Goal: Communication & Community: Answer question/provide support

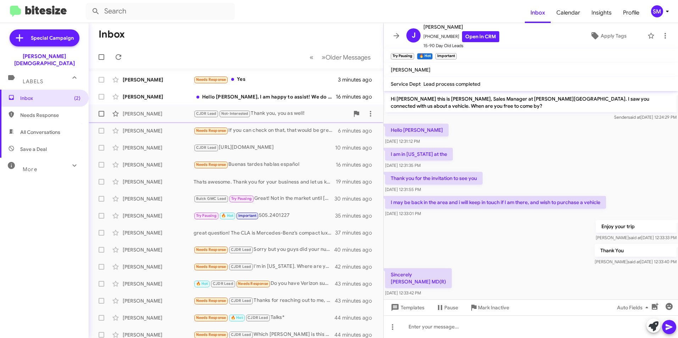
scroll to position [116, 0]
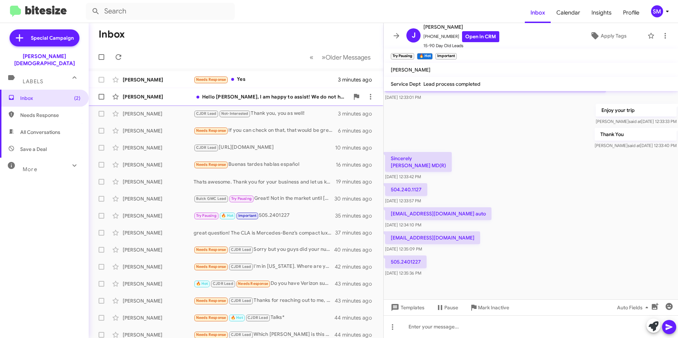
click at [261, 99] on div "Hello [PERSON_NAME], I am happy to assist! We do not have a C-Class at the mome…" at bounding box center [271, 96] width 156 height 7
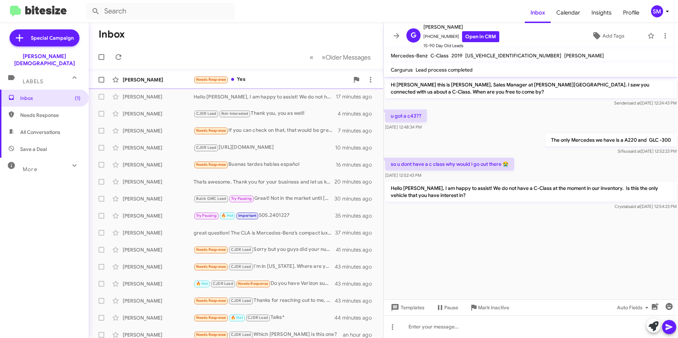
click at [162, 80] on div "[PERSON_NAME]" at bounding box center [158, 79] width 71 height 7
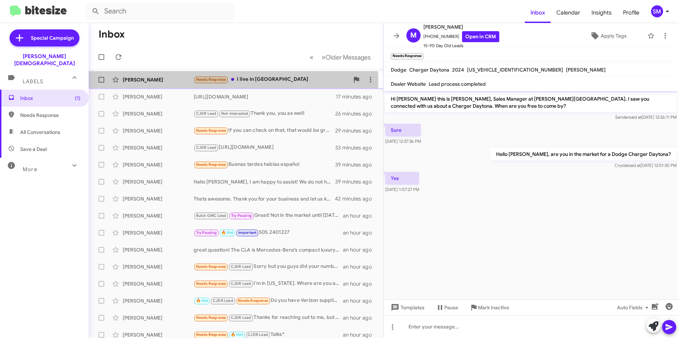
click at [161, 82] on div "[PERSON_NAME]" at bounding box center [158, 79] width 71 height 7
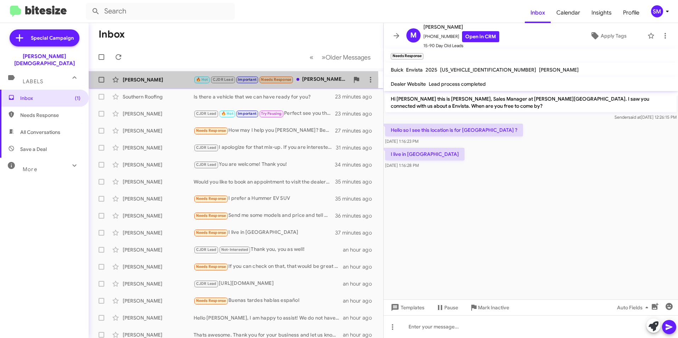
click at [159, 81] on div "[PERSON_NAME]" at bounding box center [158, 79] width 71 height 7
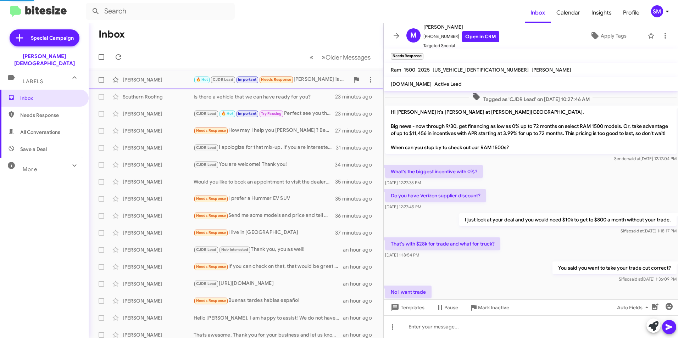
scroll to position [355, 0]
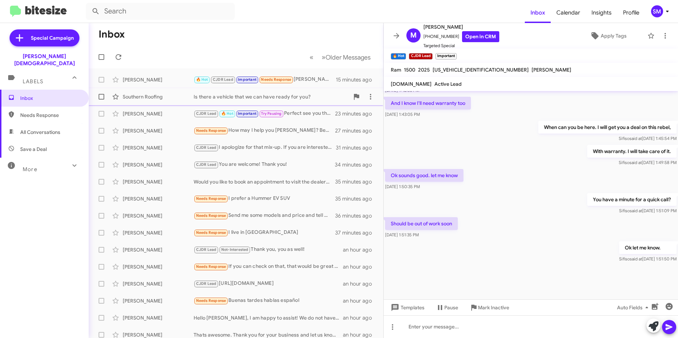
click at [160, 92] on div "Southern Roofing Is there a vehicle that we can have ready for you? 23 minutes …" at bounding box center [235, 97] width 283 height 14
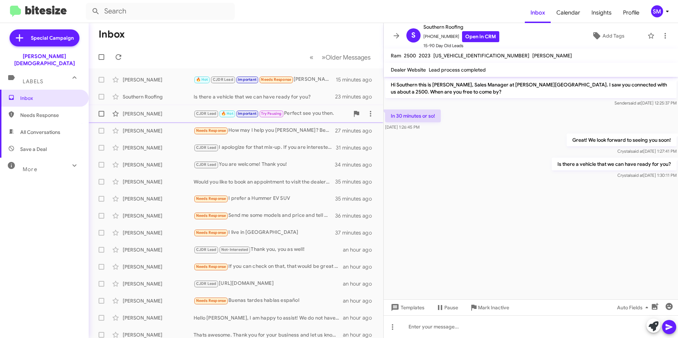
click at [161, 114] on div "[PERSON_NAME]" at bounding box center [158, 113] width 71 height 7
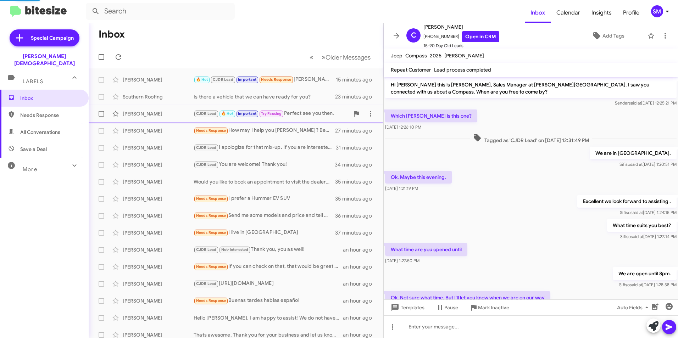
scroll to position [58, 0]
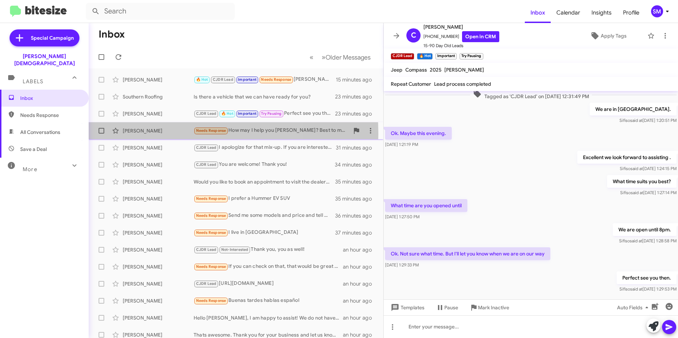
click at [160, 134] on div "[PERSON_NAME]" at bounding box center [158, 130] width 71 height 7
